Goal: Transaction & Acquisition: Purchase product/service

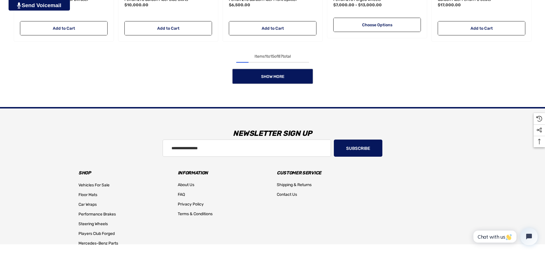
scroll to position [678, 0]
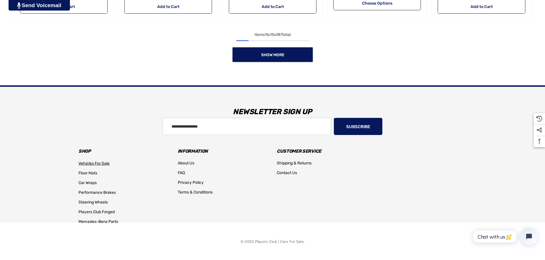
click at [106, 162] on span "Vehicles For Sale" at bounding box center [94, 163] width 31 height 5
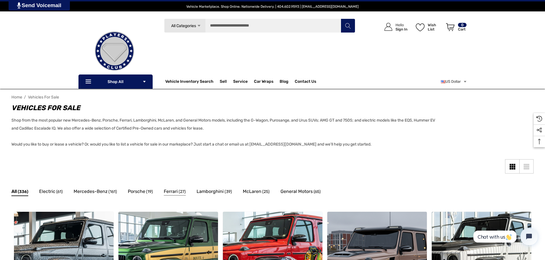
click at [171, 193] on span "Ferrari" at bounding box center [171, 191] width 14 height 7
